Goal: Information Seeking & Learning: Check status

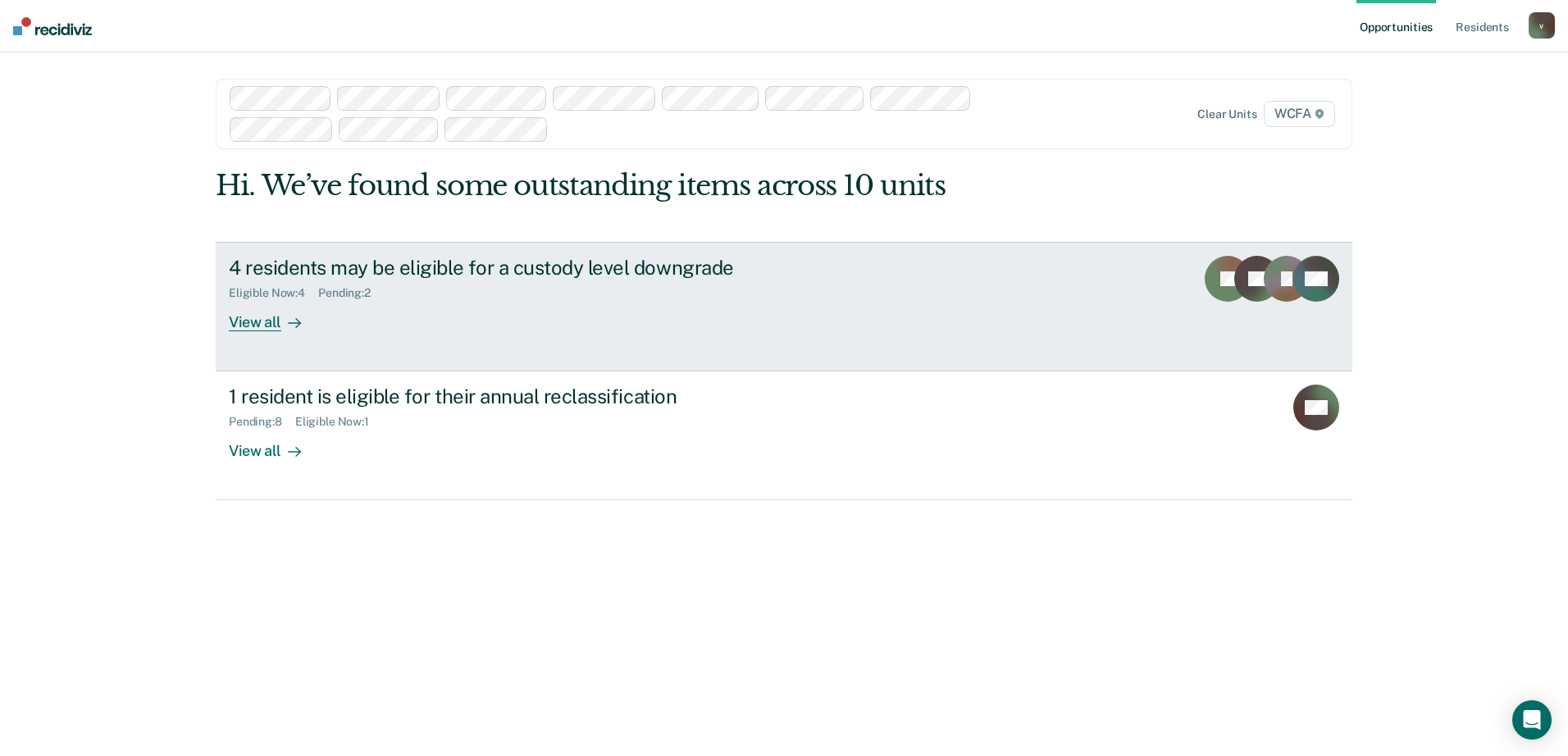
click at [269, 322] on div "View all" at bounding box center [275, 316] width 92 height 32
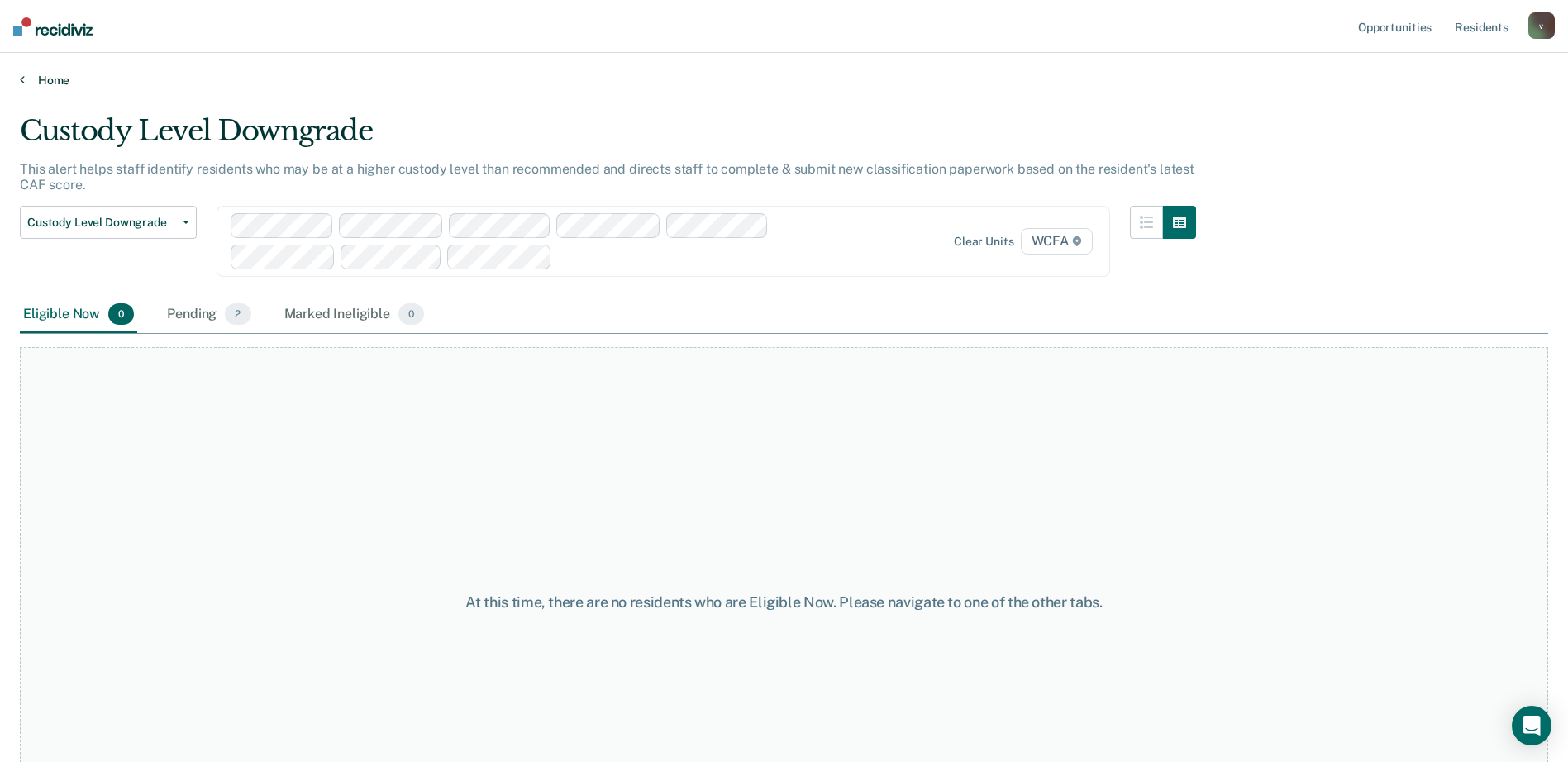
click at [50, 79] on link "Home" at bounding box center [784, 80] width 1529 height 15
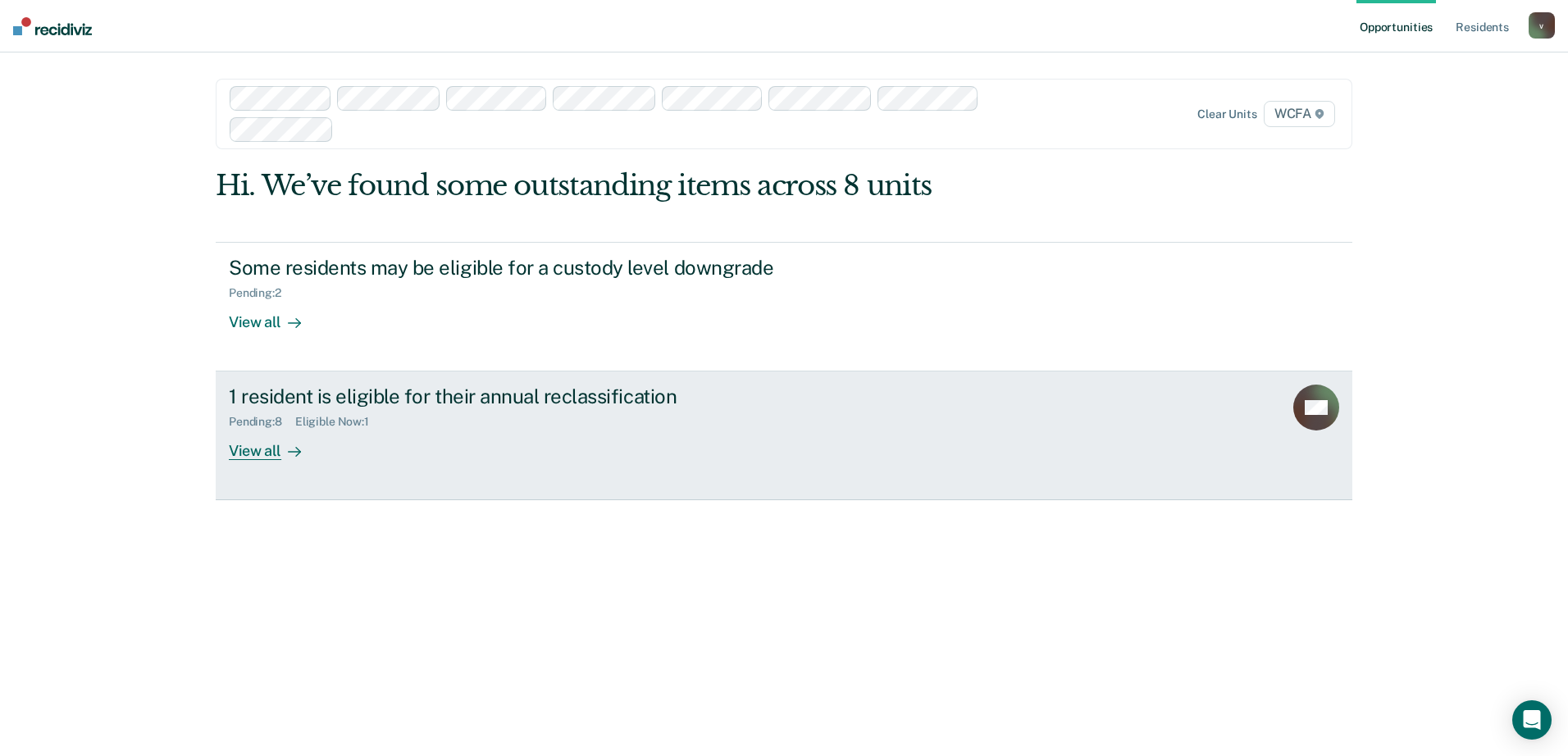
click at [261, 467] on link "1 resident is eligible for their annual reclassification Pending : 8 Eligible N…" at bounding box center [784, 436] width 1137 height 129
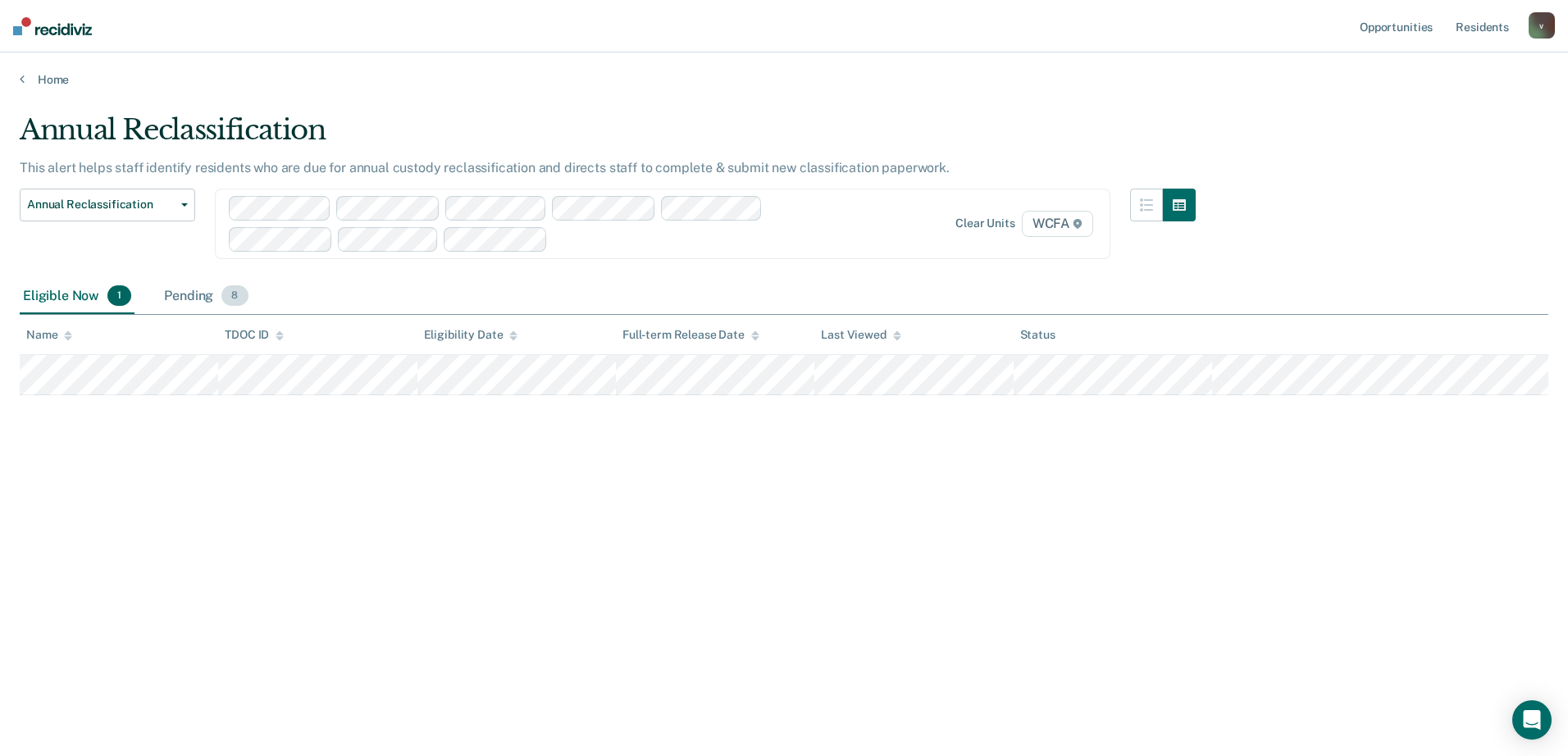
click at [190, 286] on div "Pending 8" at bounding box center [206, 297] width 90 height 36
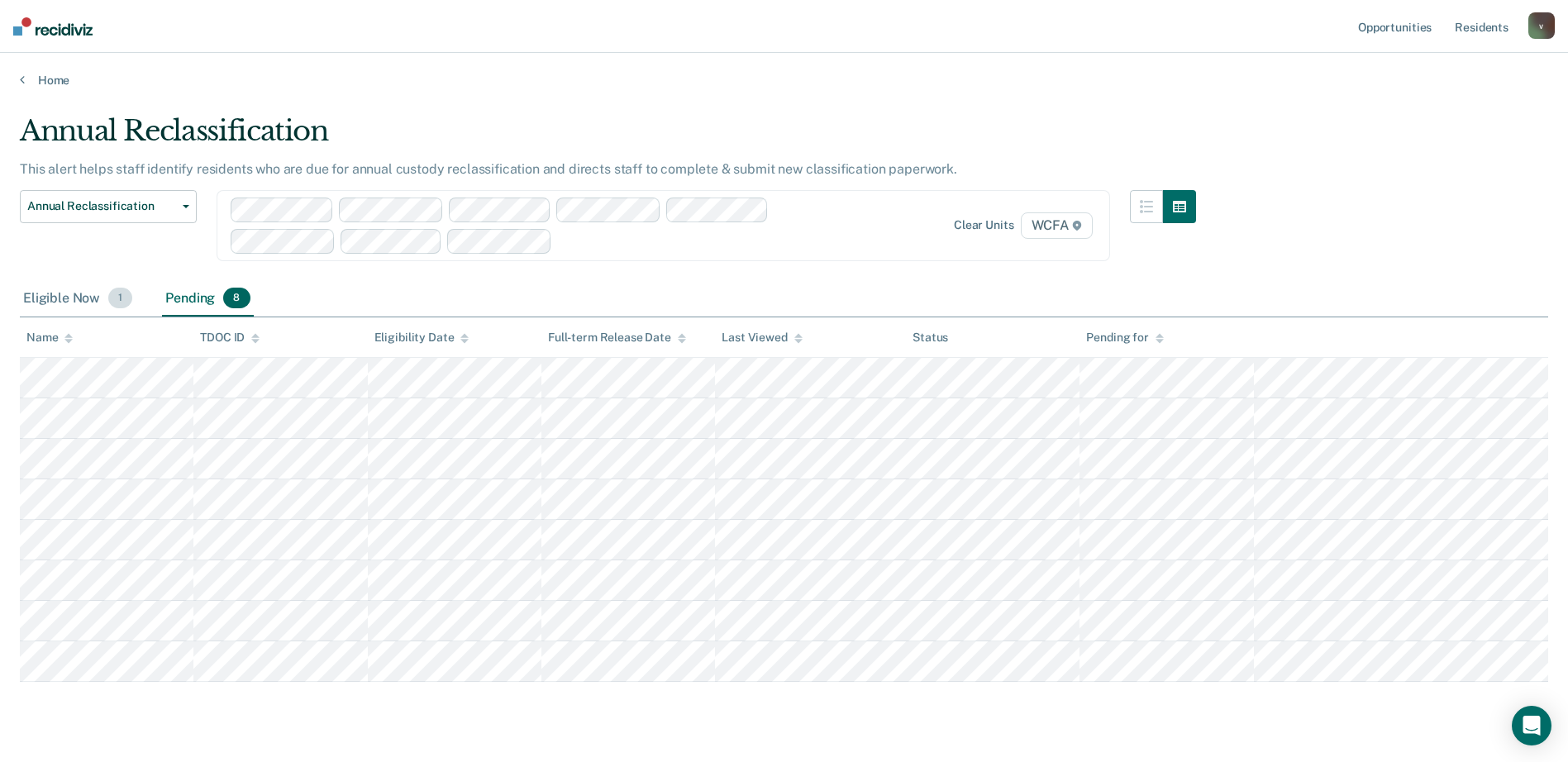
click at [44, 293] on div "Eligible Now 1" at bounding box center [78, 299] width 116 height 36
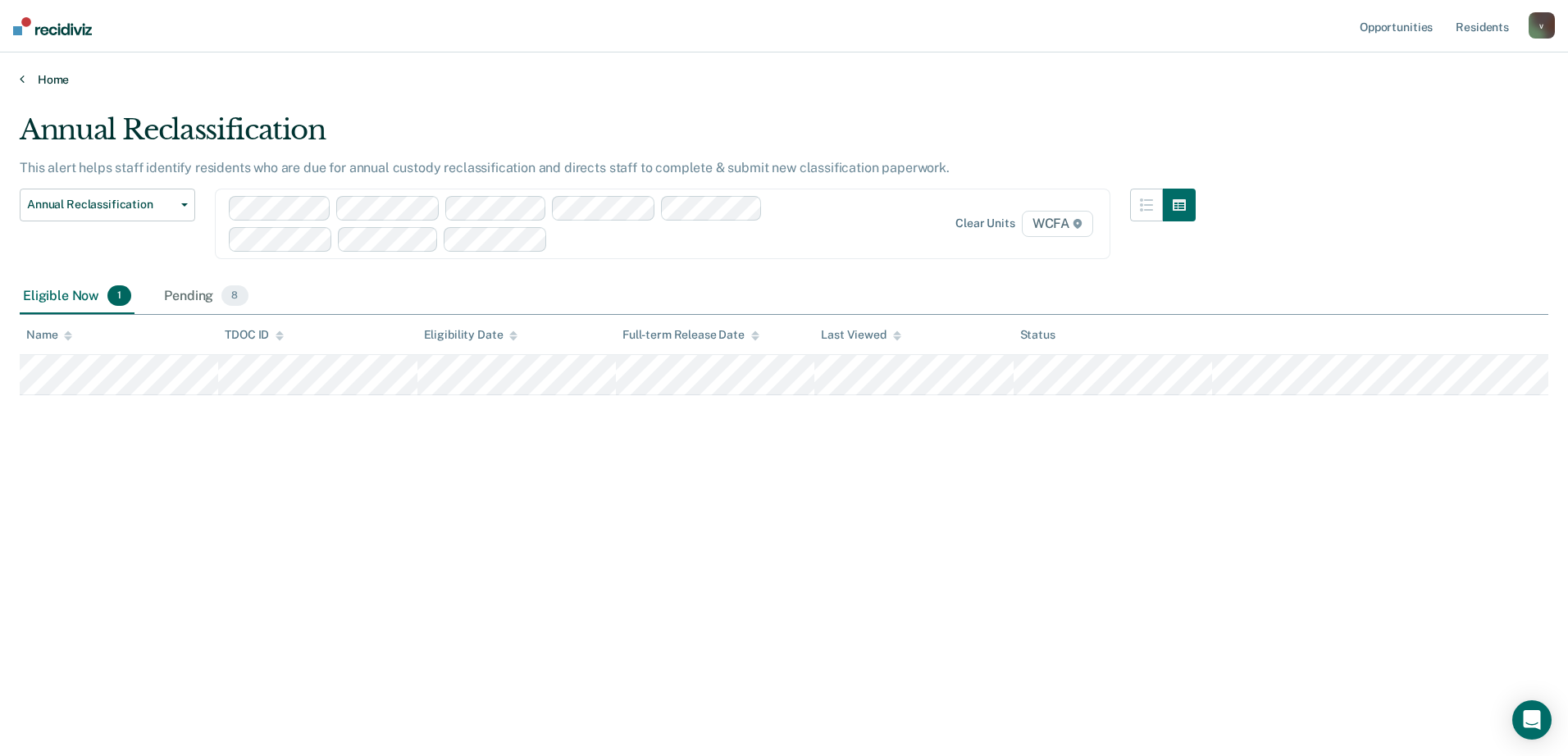
click at [65, 73] on link "Home" at bounding box center [784, 79] width 1528 height 14
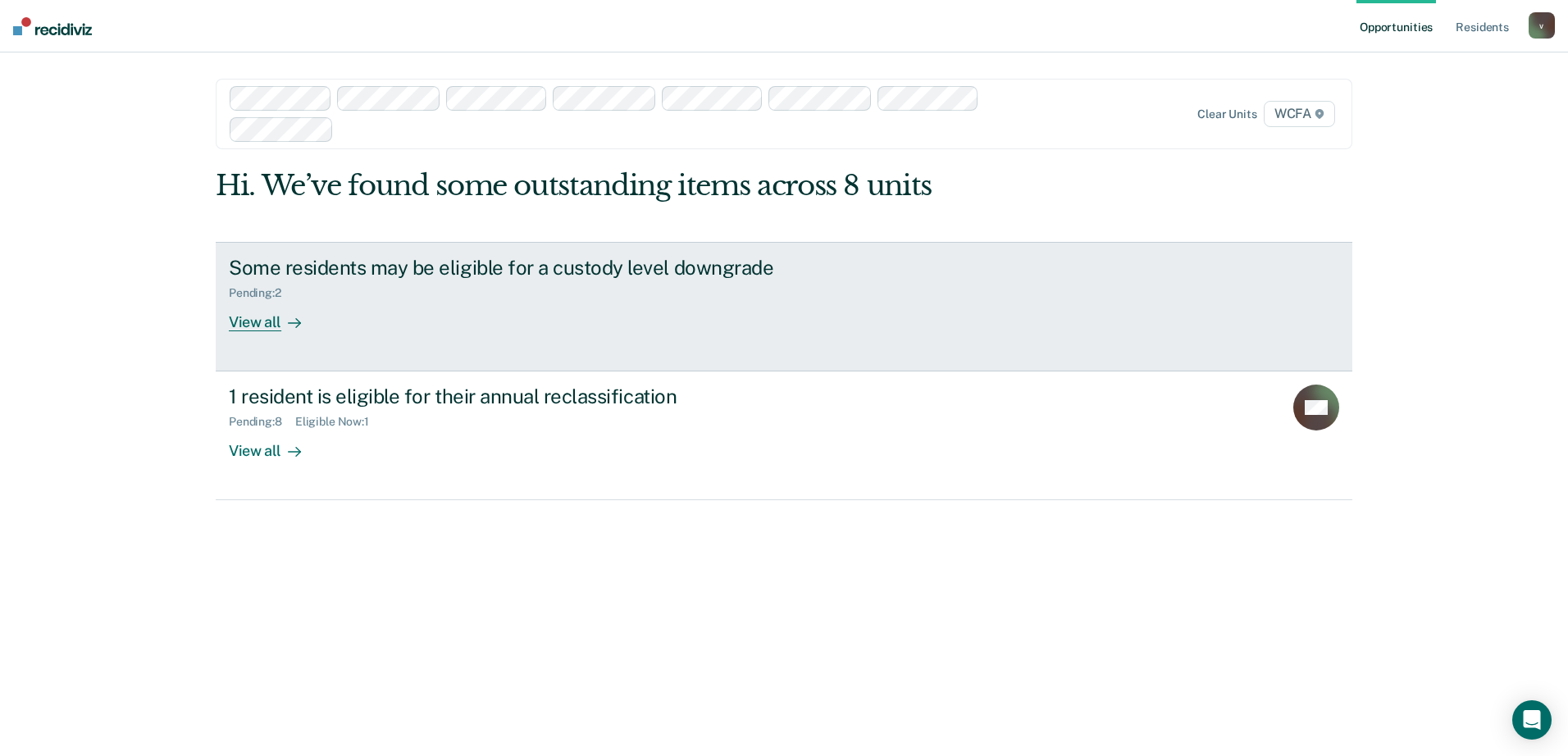
click at [312, 329] on div "View all" at bounding box center [275, 316] width 92 height 32
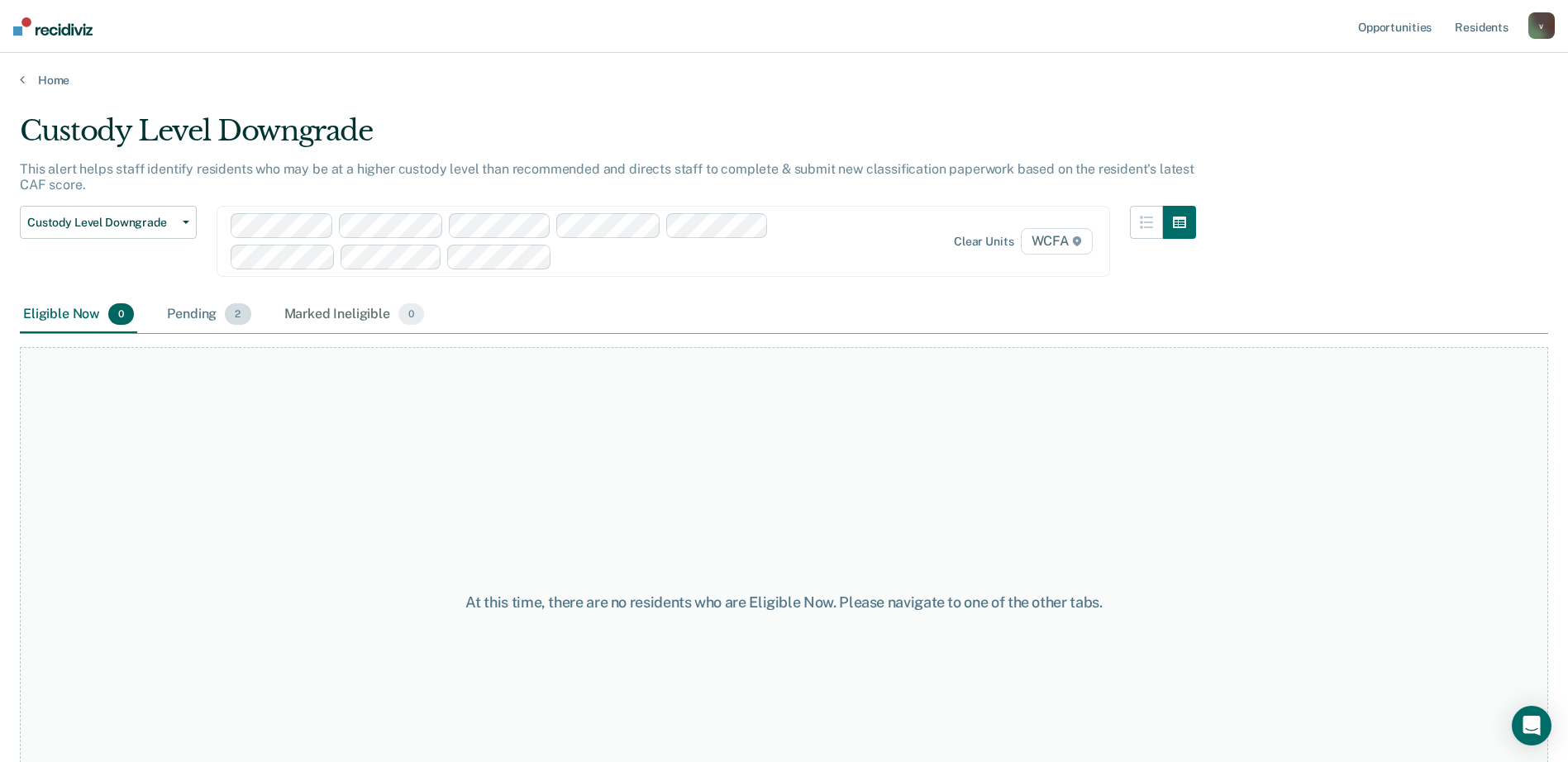
click at [209, 321] on div "Pending 2" at bounding box center [208, 315] width 90 height 36
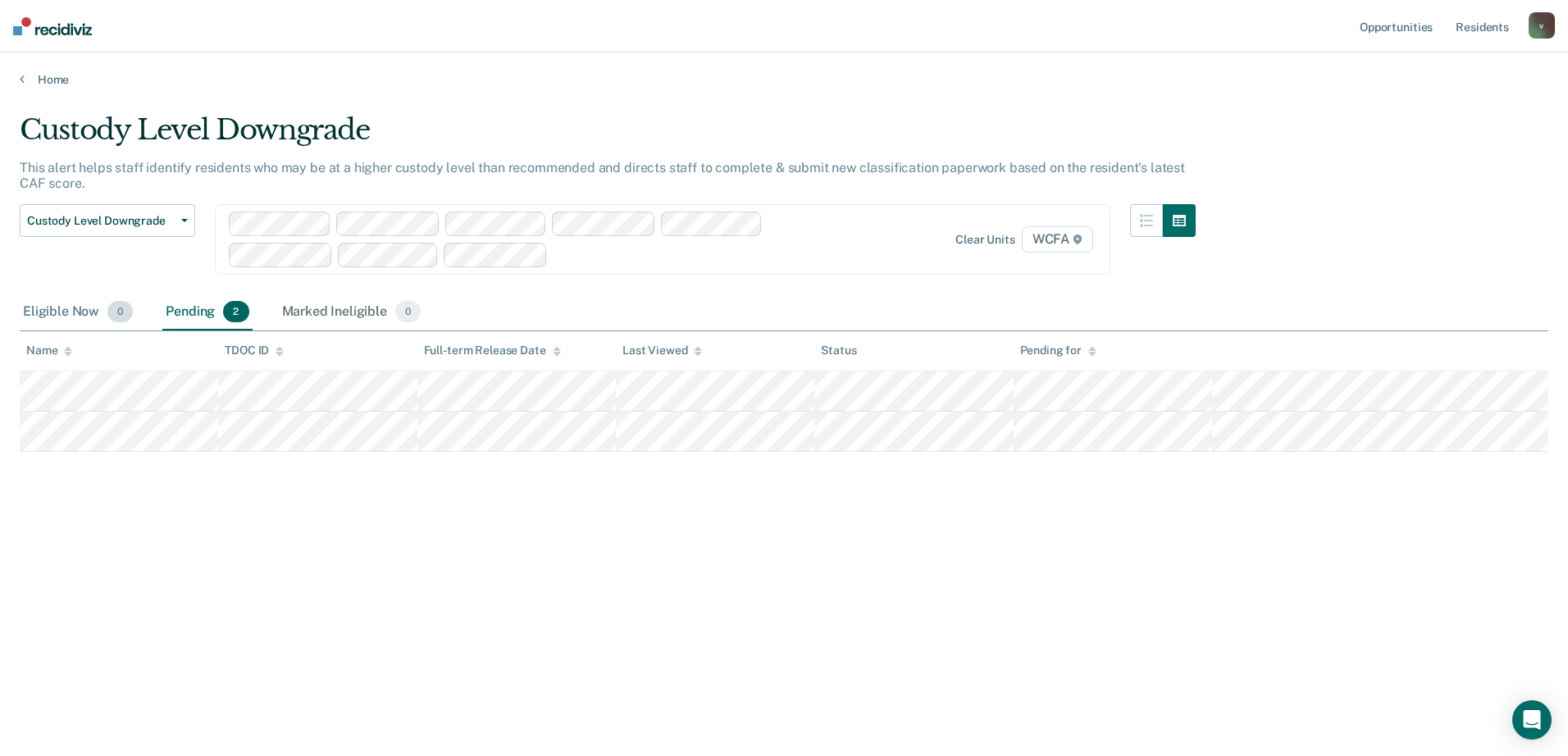
click at [78, 320] on div "Eligible Now 0" at bounding box center [77, 312] width 116 height 36
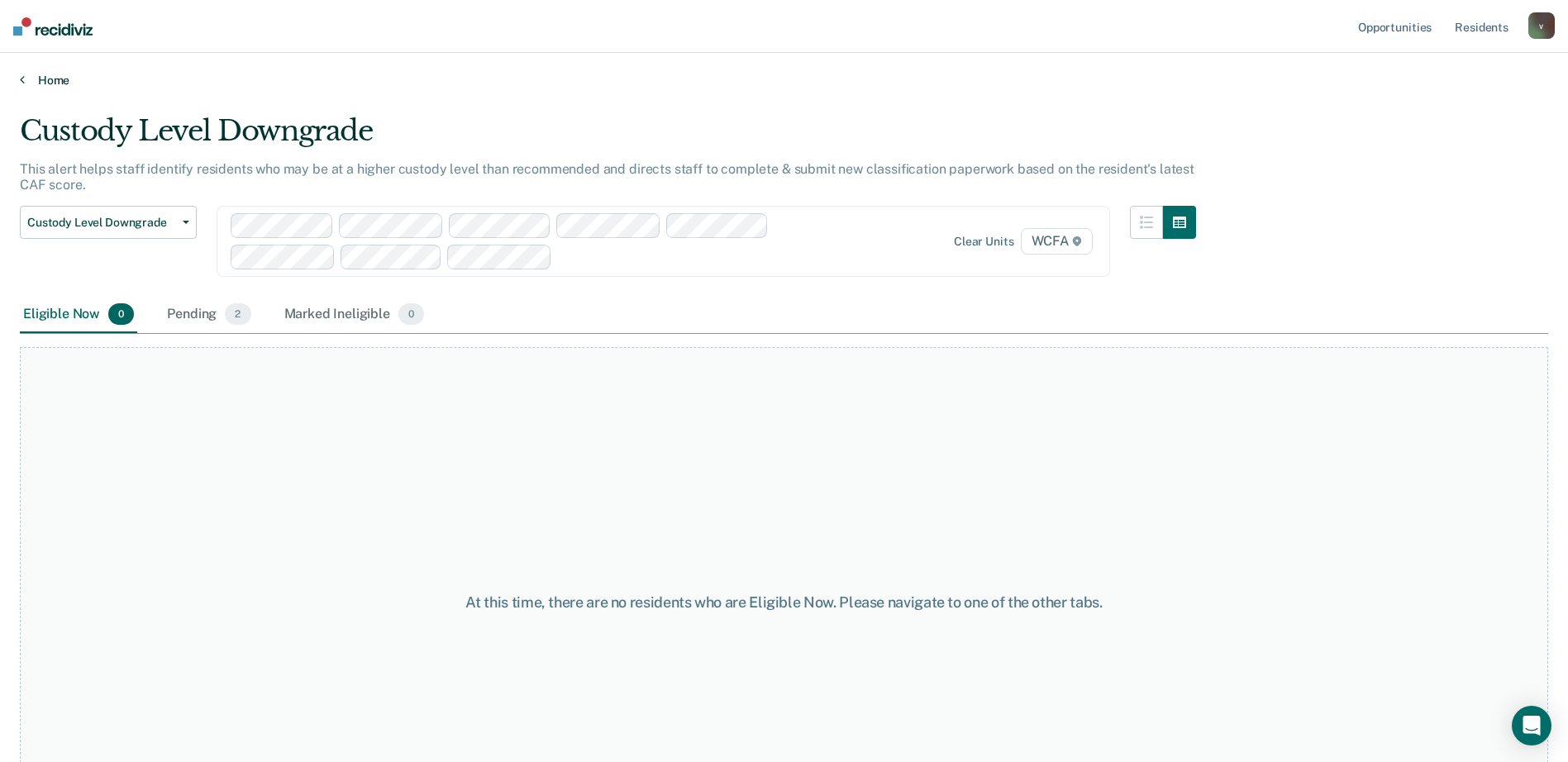
click at [54, 81] on link "Home" at bounding box center [784, 80] width 1529 height 15
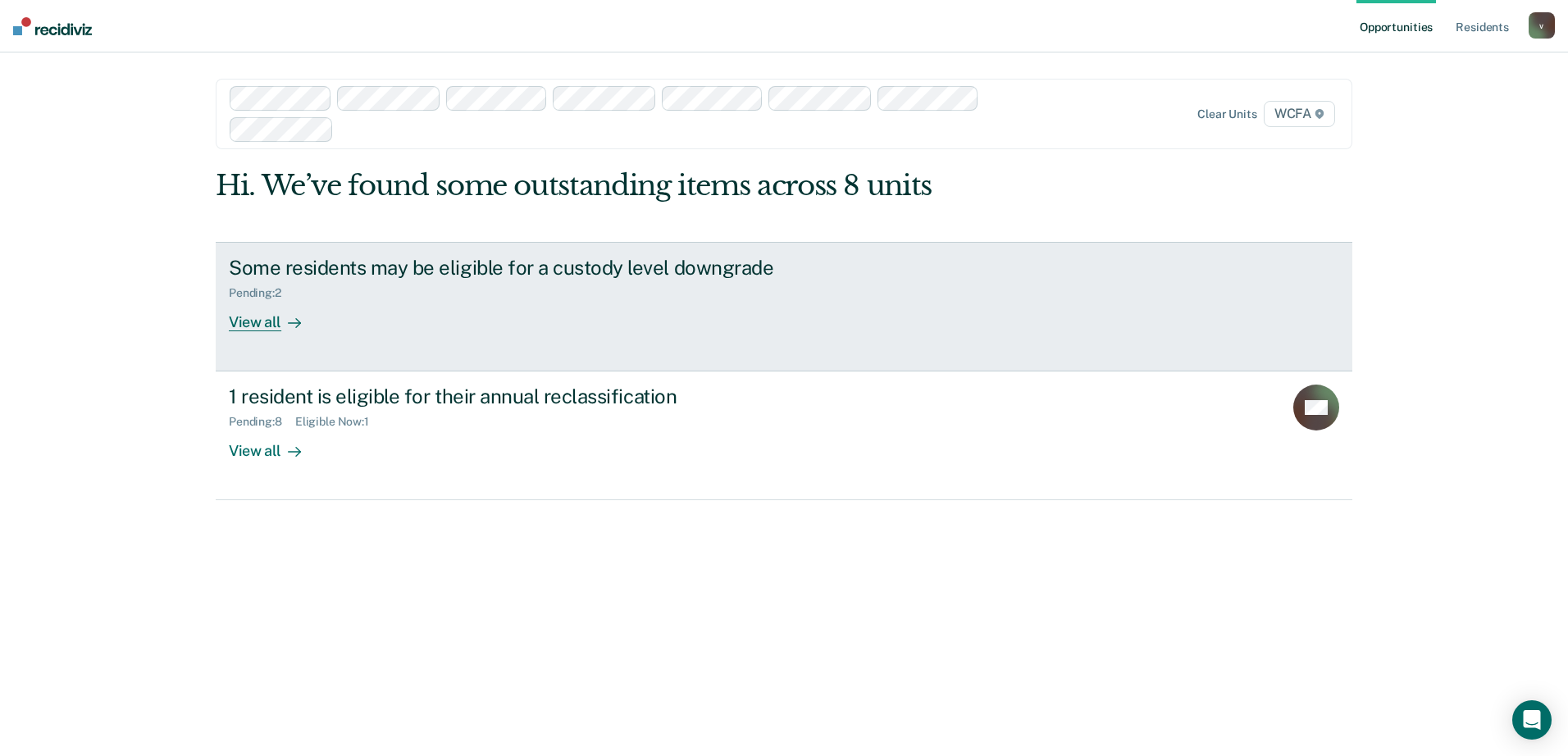
click at [284, 336] on link "Some residents may be eligible for a custody level downgrade Pending : 2 View a…" at bounding box center [784, 307] width 1137 height 130
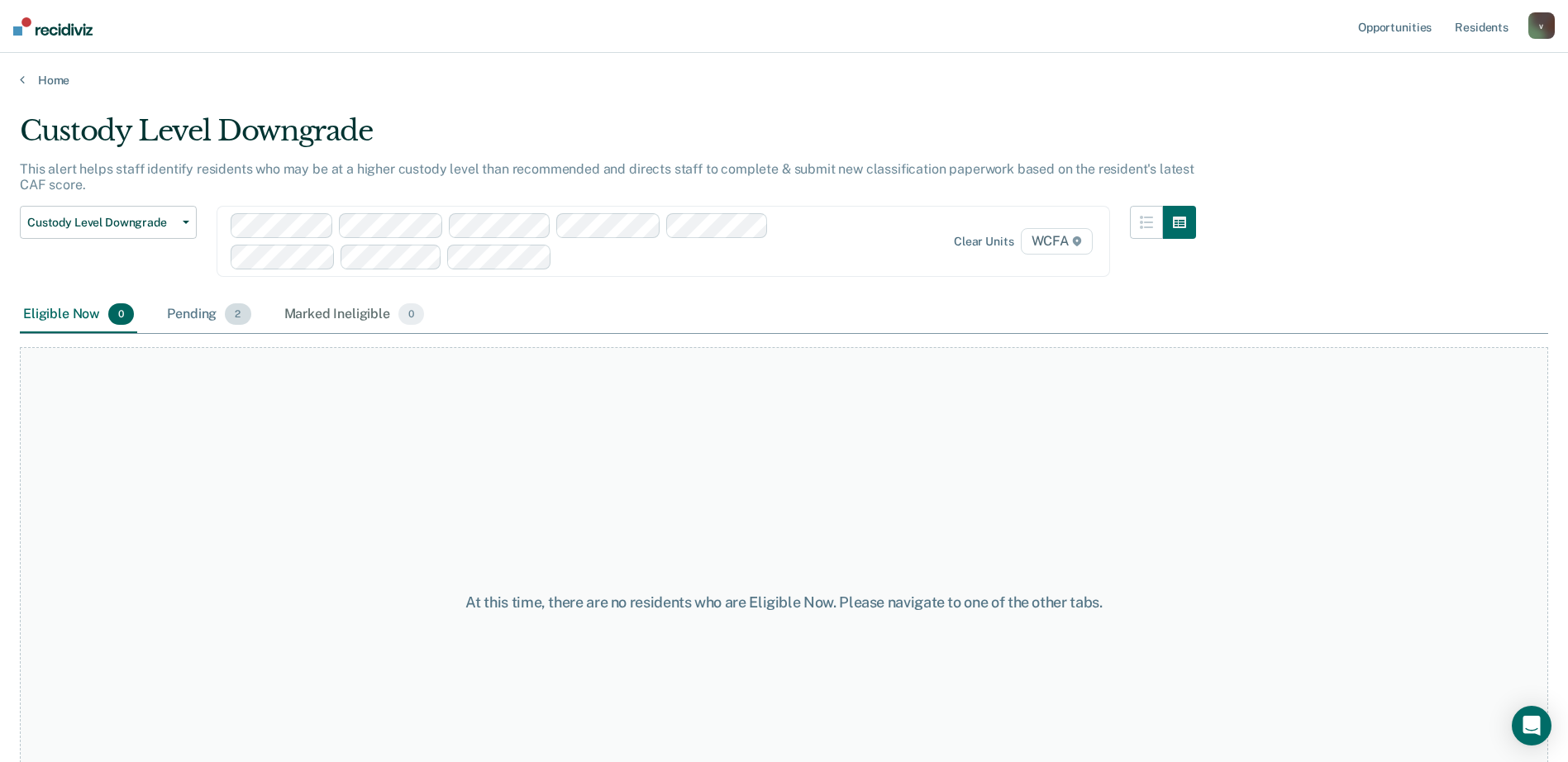
click at [178, 309] on div "Pending 2" at bounding box center [208, 315] width 90 height 36
